Goal: Transaction & Acquisition: Purchase product/service

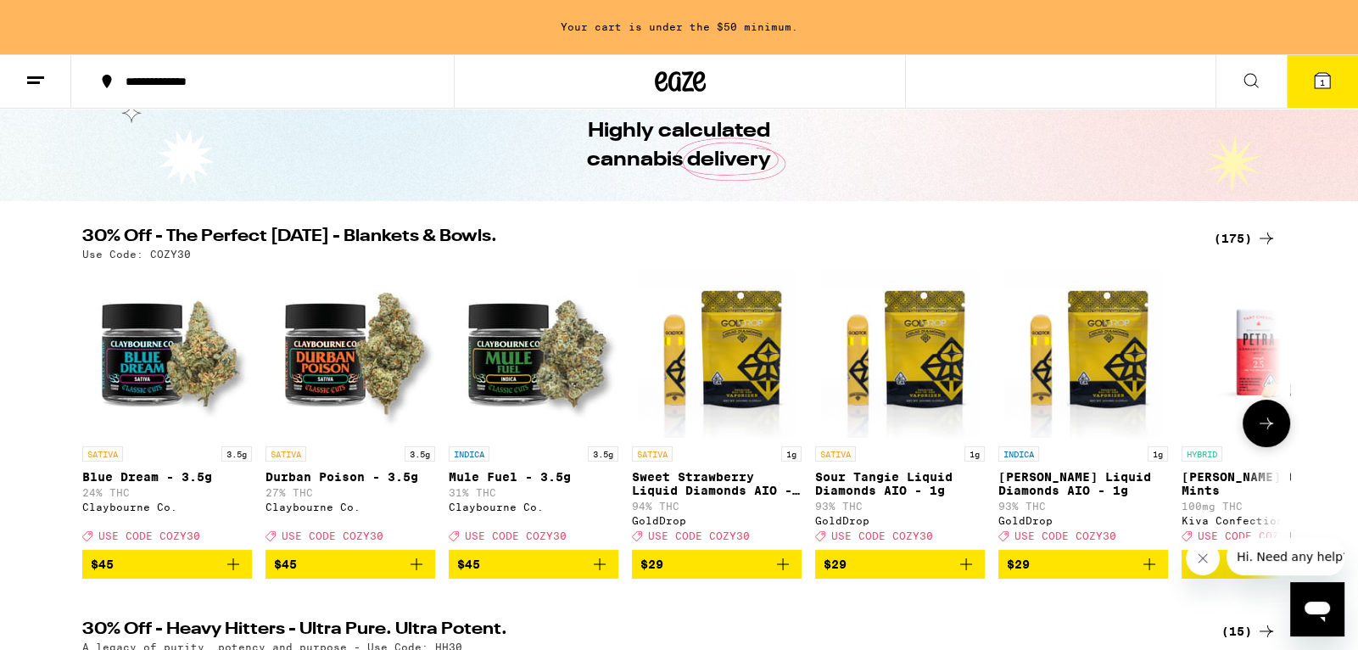
scroll to position [25, 0]
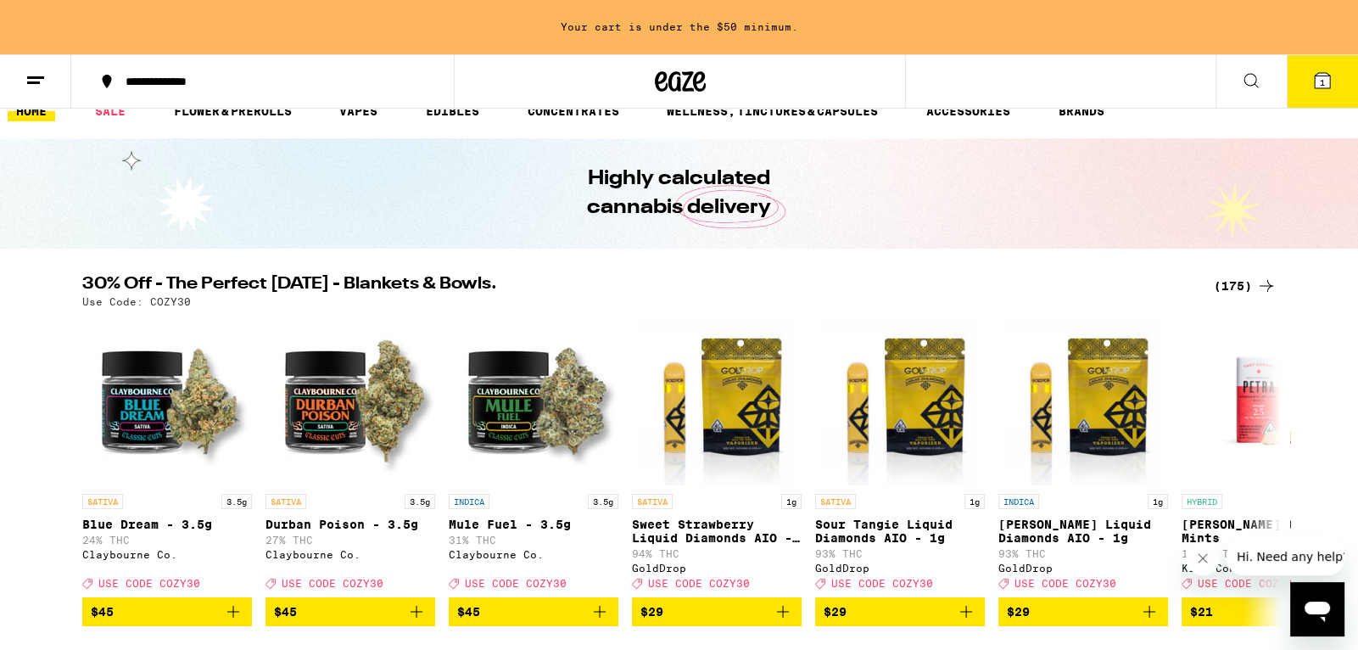
click at [1246, 284] on div "(175)" at bounding box center [1245, 286] width 63 height 20
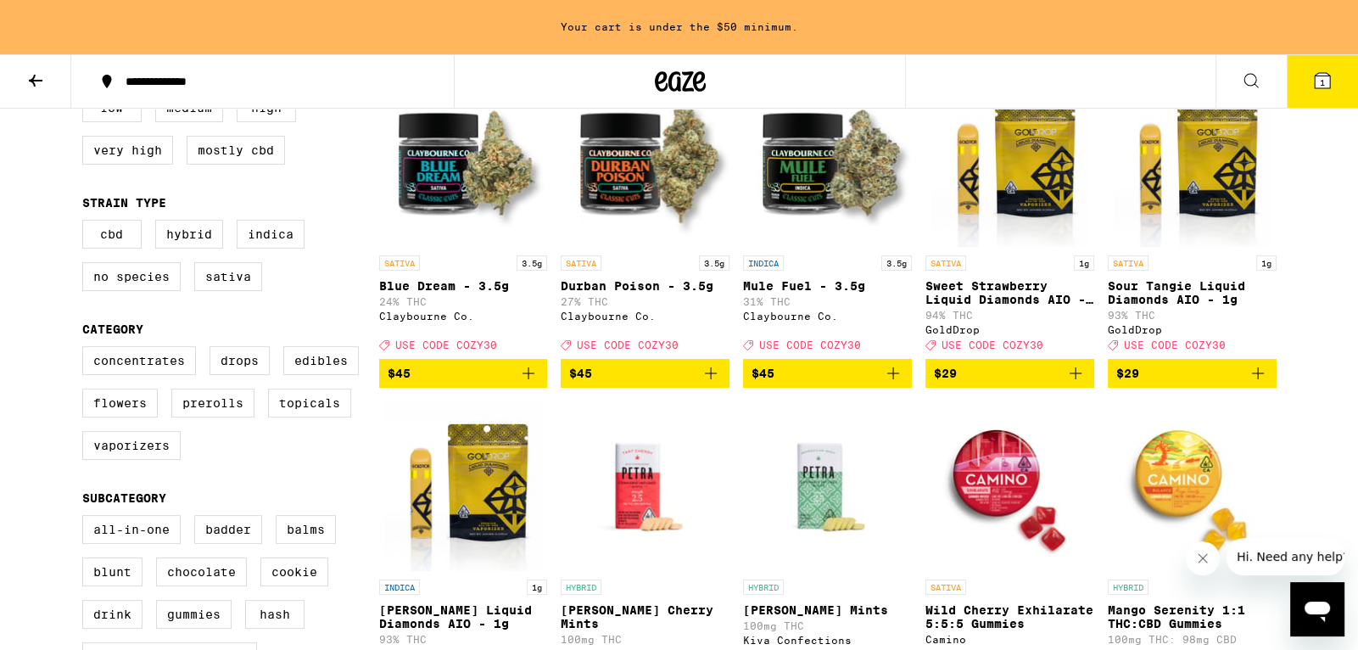
scroll to position [225, 0]
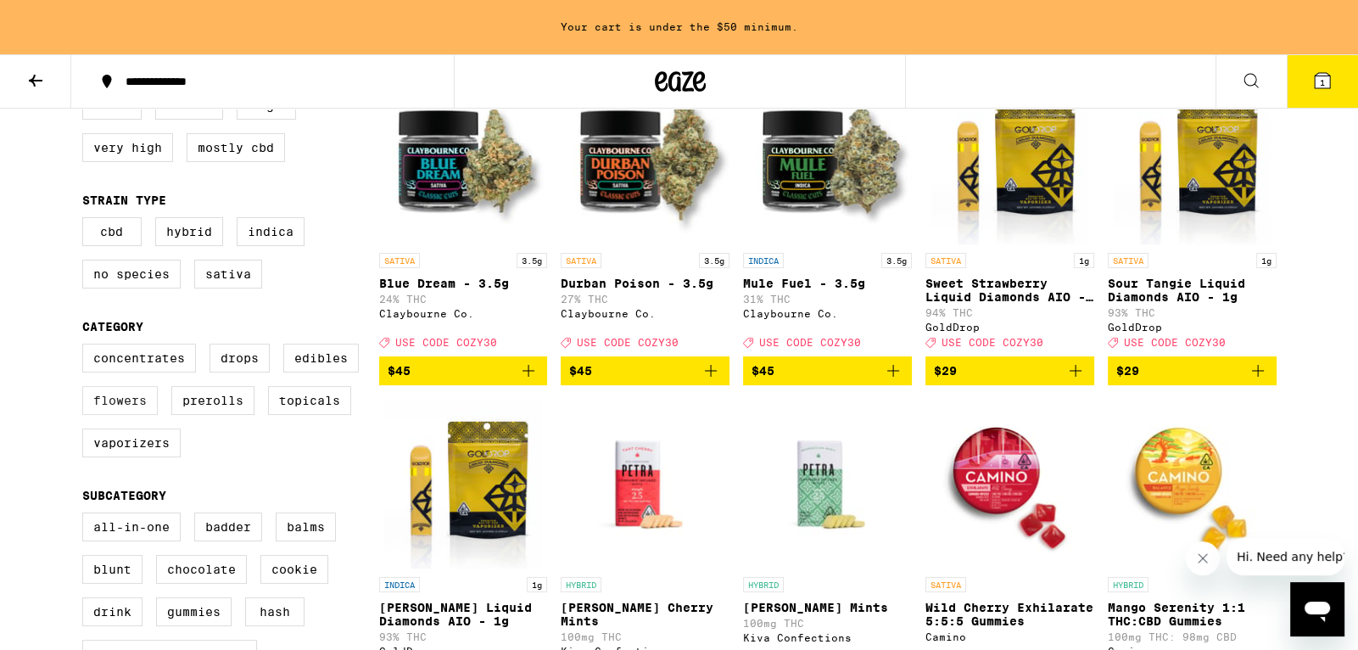
click at [109, 415] on label "Flowers" at bounding box center [119, 400] width 75 height 29
click at [87, 347] on input "Flowers" at bounding box center [86, 346] width 1 height 1
checkbox input "true"
